Goal: Information Seeking & Learning: Learn about a topic

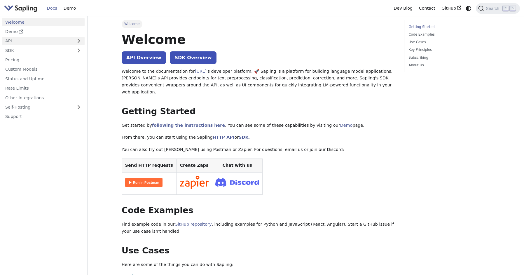
click at [17, 41] on link "API" at bounding box center [37, 41] width 71 height 8
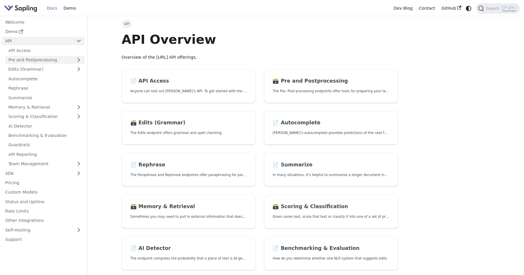
click at [48, 57] on link "Pre and Postprocessing" at bounding box center [44, 60] width 79 height 8
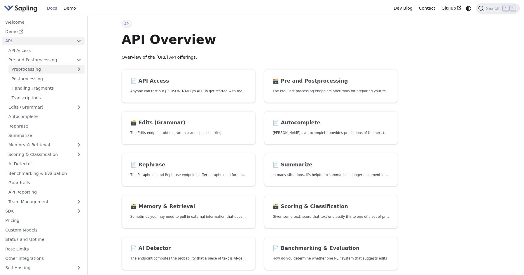
click at [34, 68] on link "Preprocessing" at bounding box center [46, 69] width 76 height 8
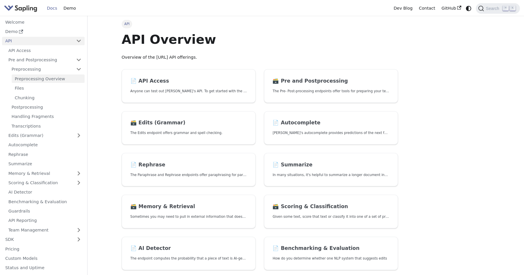
click at [33, 77] on link "Preprocessing Overview" at bounding box center [48, 78] width 73 height 8
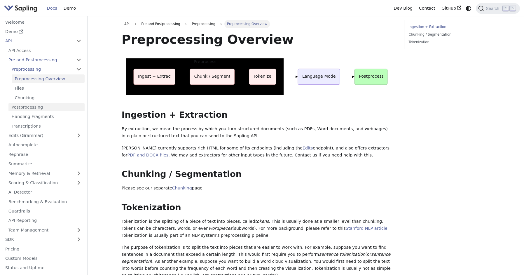
click at [29, 103] on link "Postprocessing" at bounding box center [46, 107] width 76 height 8
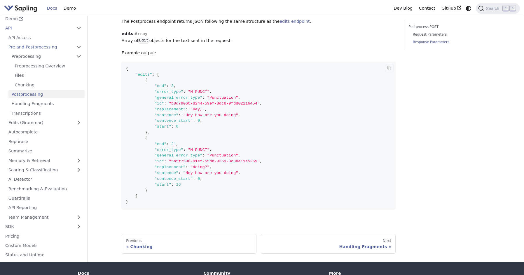
scroll to position [467, 0]
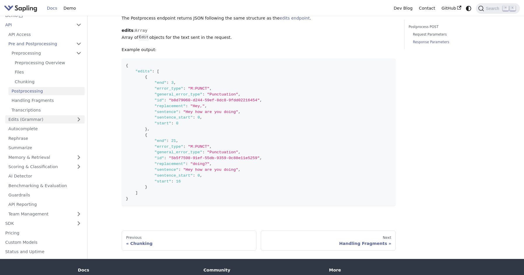
click at [22, 115] on link "Edits (Grammar)" at bounding box center [44, 119] width 79 height 8
click at [27, 153] on link "Dictionary" at bounding box center [46, 157] width 76 height 8
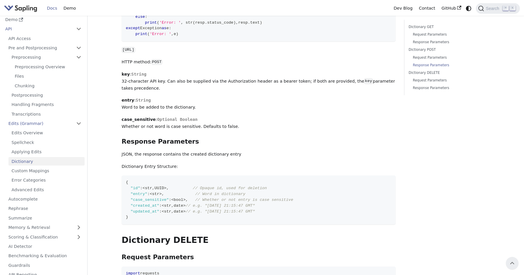
scroll to position [463, 0]
click at [39, 167] on link "Custom Mappings" at bounding box center [46, 171] width 76 height 8
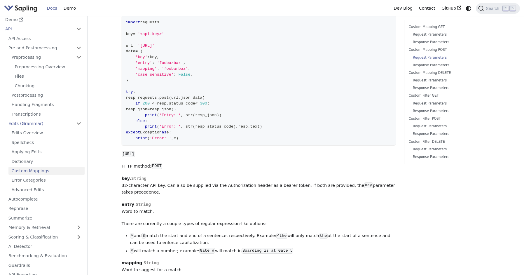
scroll to position [411, 0]
